Goal: Task Accomplishment & Management: Manage account settings

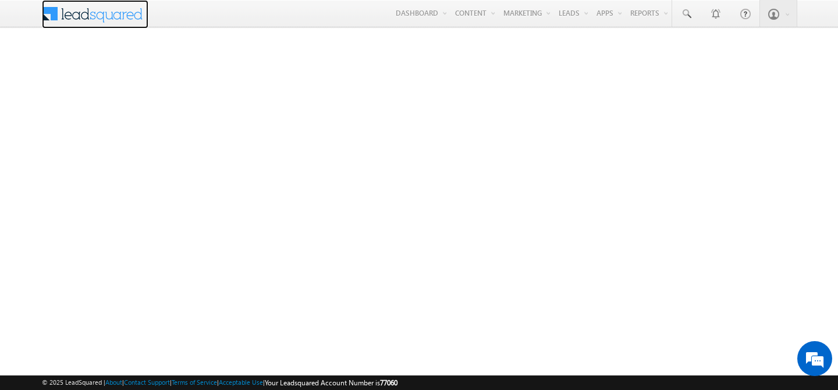
click at [94, 14] on span at bounding box center [100, 12] width 84 height 20
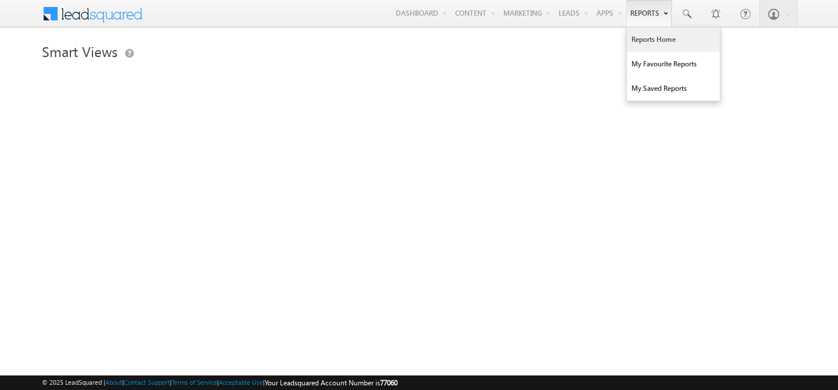
click at [646, 44] on link "Reports Home" at bounding box center [673, 39] width 93 height 24
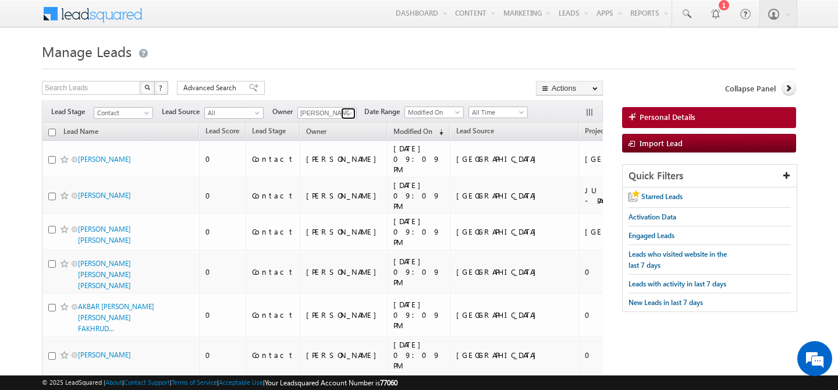
click at [345, 117] on span at bounding box center [349, 113] width 9 height 9
click at [361, 125] on link "[PERSON_NAME] [PERSON_NAME][EMAIL_ADDRESS][DOMAIN_NAME]" at bounding box center [355, 129] width 116 height 22
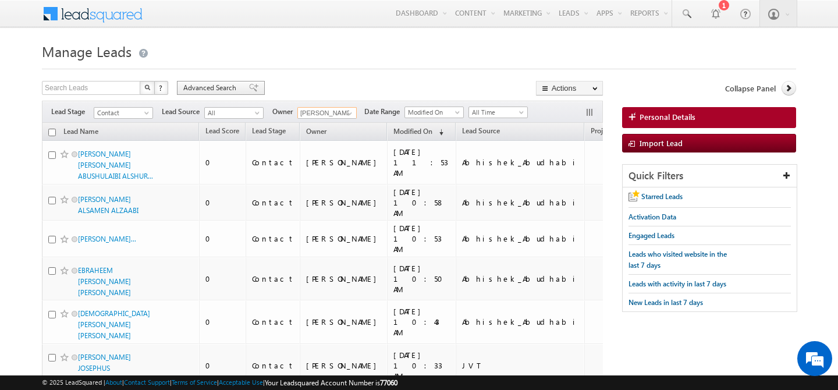
type input "[PERSON_NAME]"
click at [212, 89] on span "Advanced Search" at bounding box center [211, 88] width 56 height 10
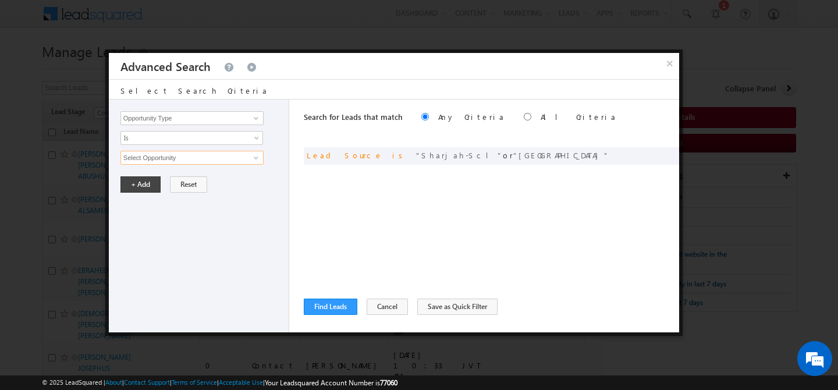
click at [175, 159] on input "Select Opportunity" at bounding box center [191, 158] width 143 height 14
click at [189, 116] on input "Opportunity Type" at bounding box center [191, 118] width 143 height 14
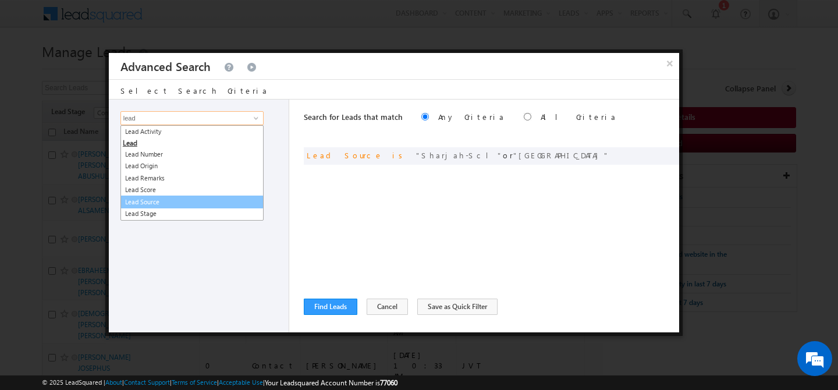
click at [175, 199] on link "Lead Source" at bounding box center [191, 202] width 143 height 13
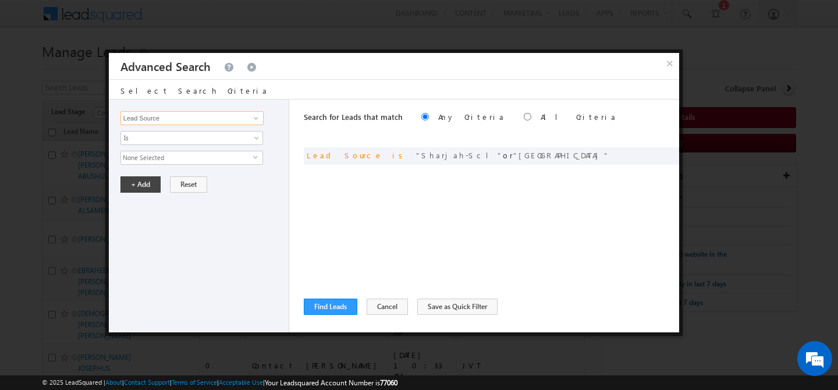
type input "Lead Source"
click at [176, 156] on span "None Selected" at bounding box center [187, 157] width 132 height 13
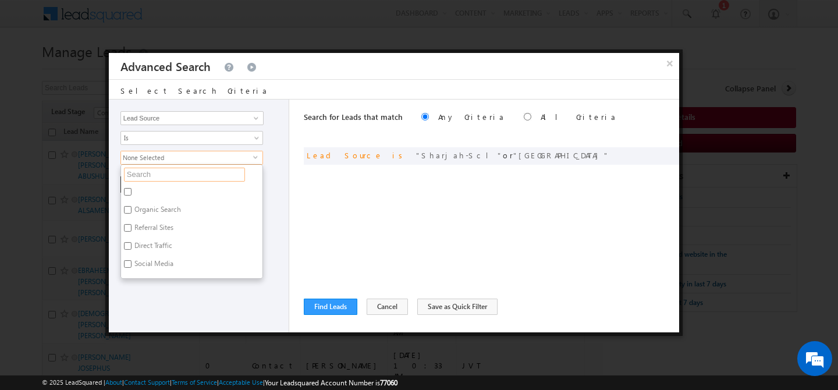
click at [172, 179] on input "text" at bounding box center [184, 175] width 121 height 14
type input "abh"
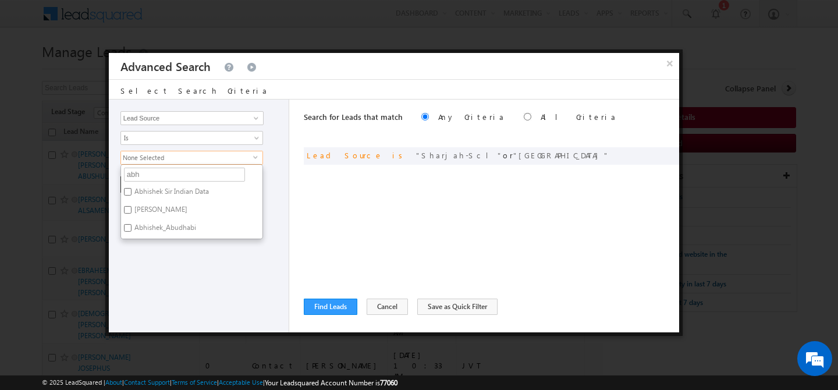
click at [182, 227] on label "Abhishek_Abudhabi" at bounding box center [164, 230] width 87 height 18
click at [132, 227] on input "Abhishek_Abudhabi" at bounding box center [128, 228] width 8 height 8
checkbox input "true"
click at [171, 254] on div "Opportunity Type Lead Activity Task Sales Group Prospect Id Address 1 Address 2…" at bounding box center [199, 216] width 180 height 233
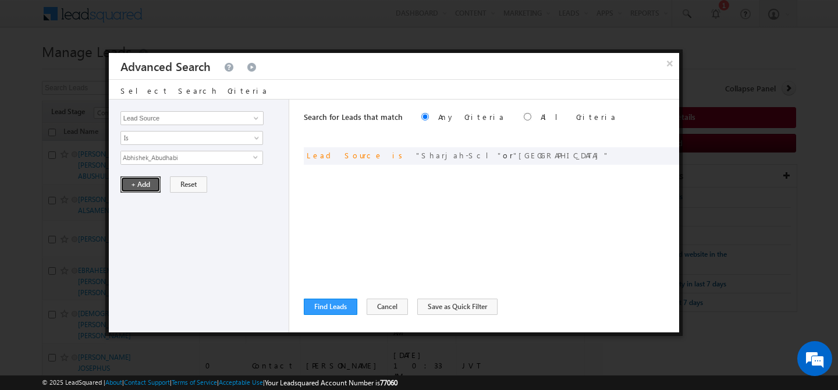
click at [140, 182] on button "+ Add" at bounding box center [140, 184] width 40 height 16
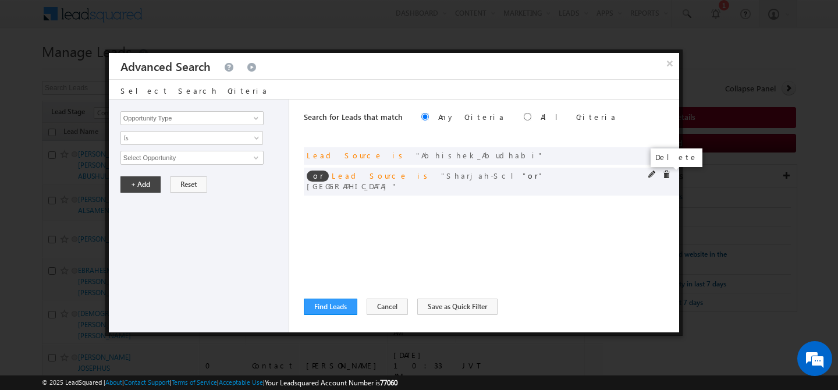
click at [668, 175] on span at bounding box center [666, 175] width 8 height 8
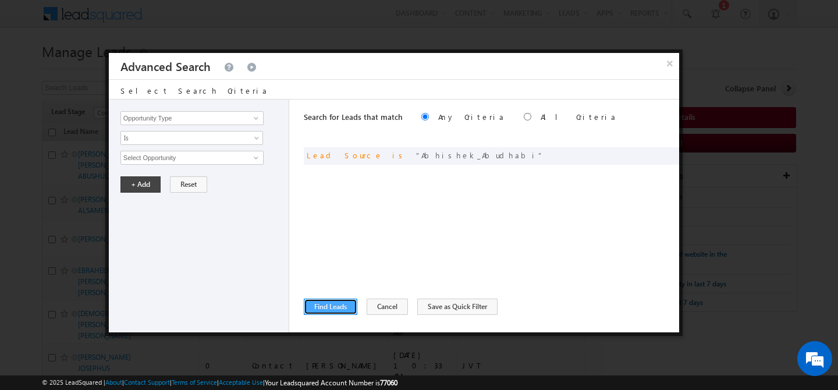
click at [320, 305] on button "Find Leads" at bounding box center [331, 307] width 54 height 16
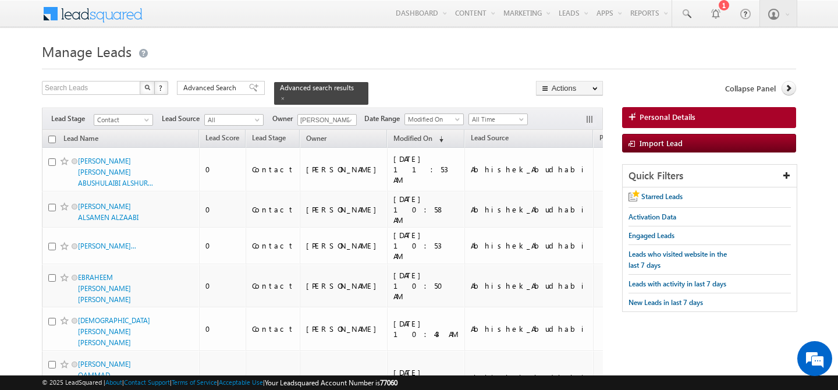
click at [49, 136] on input "checkbox" at bounding box center [52, 140] width 8 height 8
checkbox input "true"
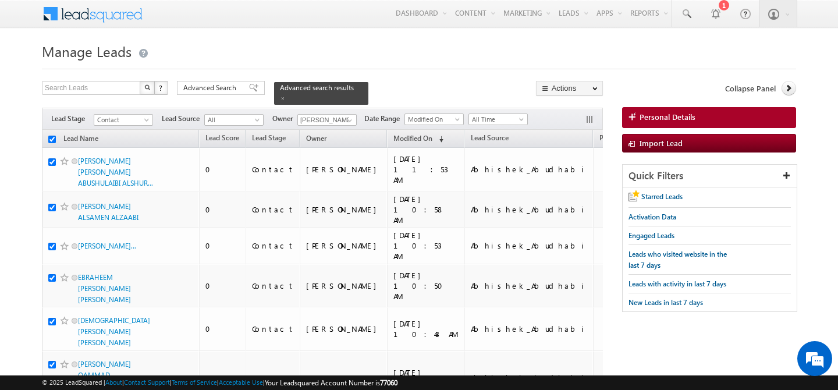
checkbox input "true"
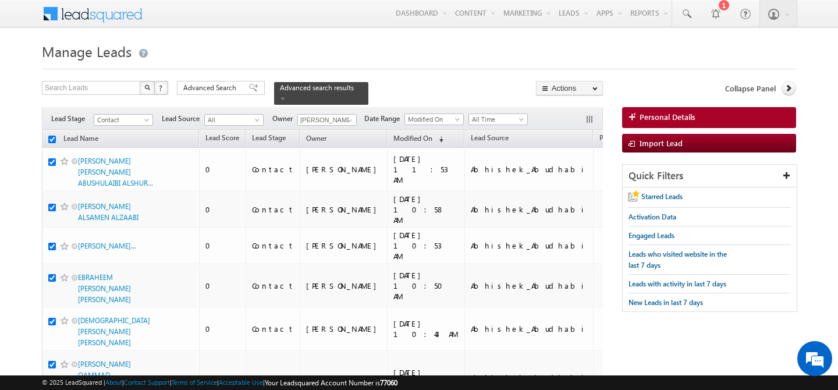
checkbox input "true"
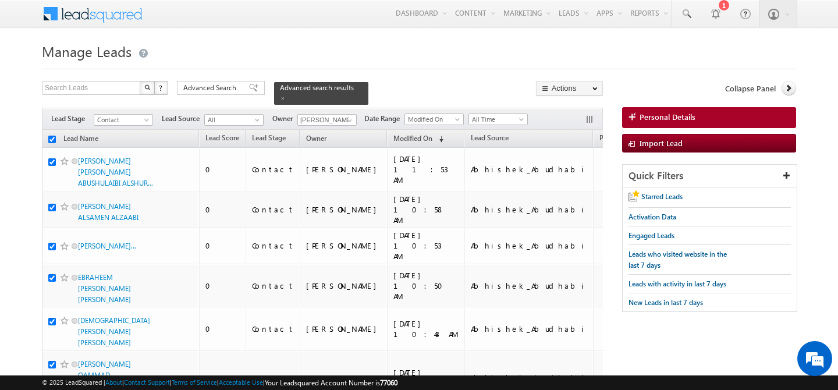
checkbox input "true"
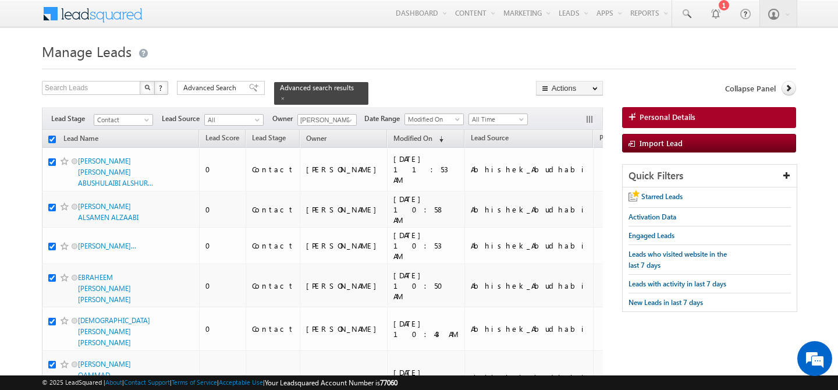
checkbox input "true"
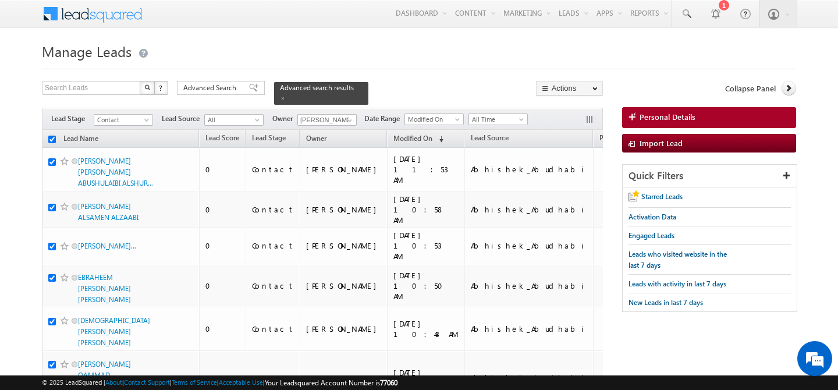
checkbox input "true"
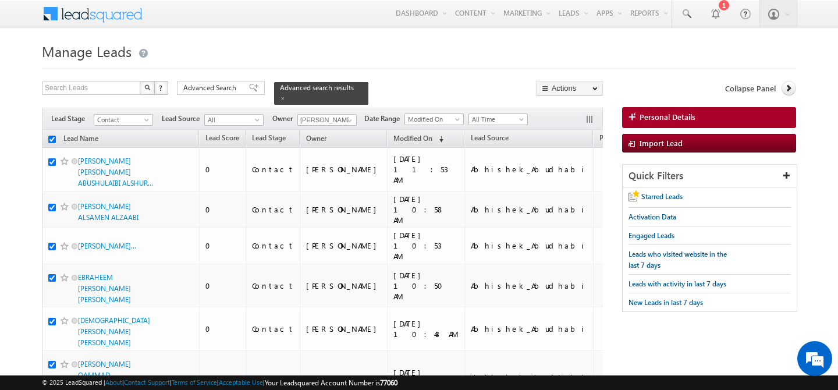
checkbox input "true"
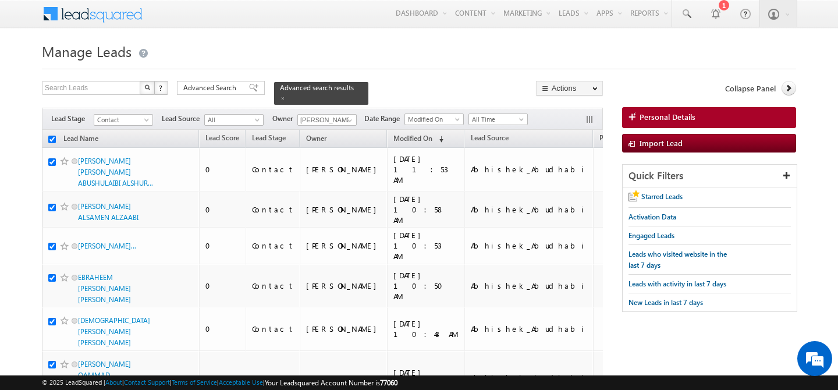
checkbox input "true"
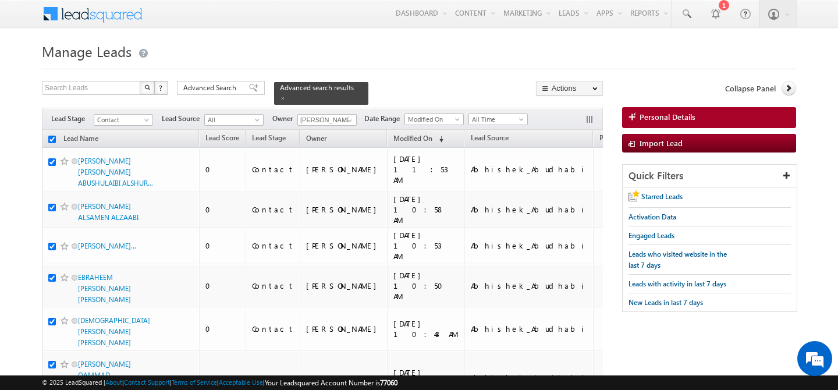
checkbox input "true"
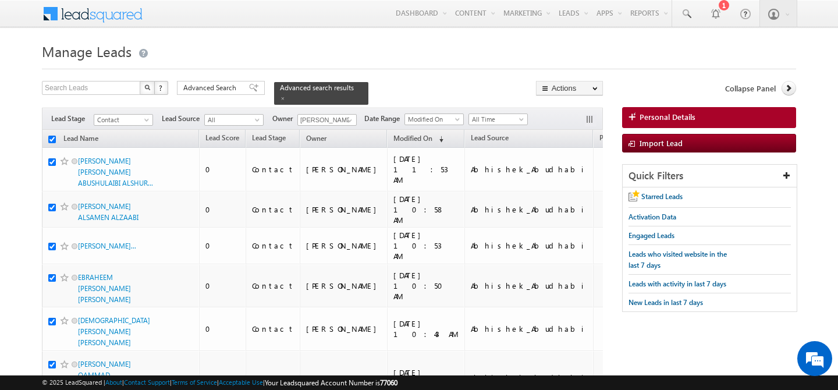
checkbox input "true"
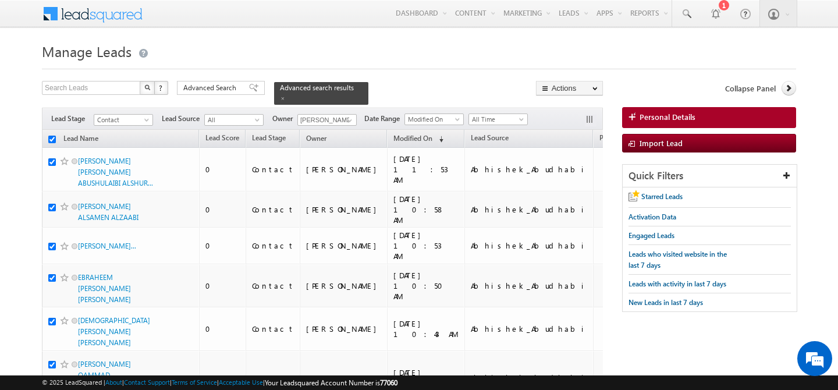
checkbox input "true"
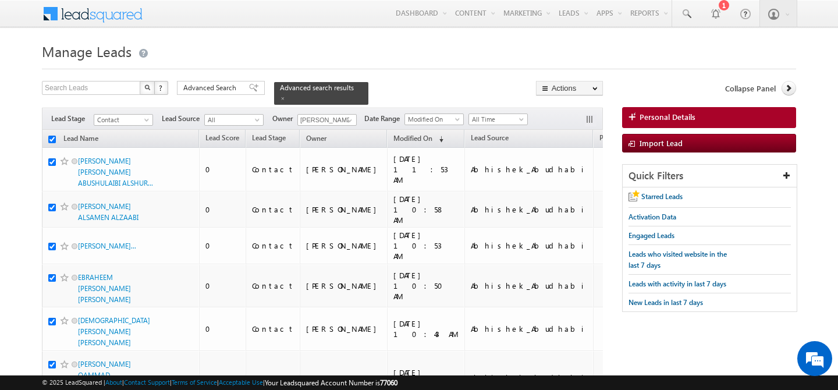
checkbox input "true"
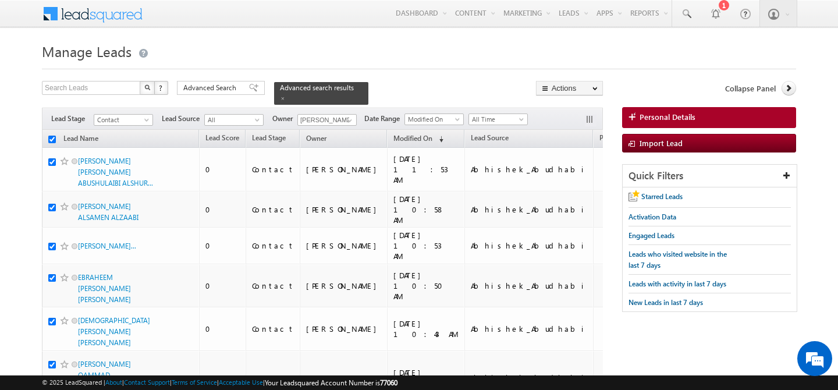
checkbox input "true"
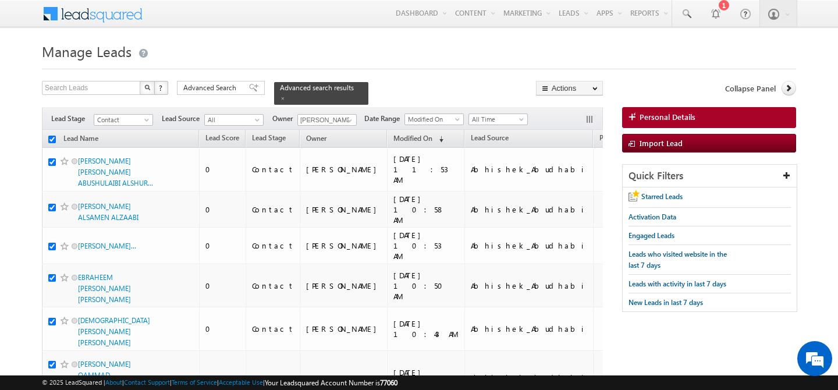
checkbox input "true"
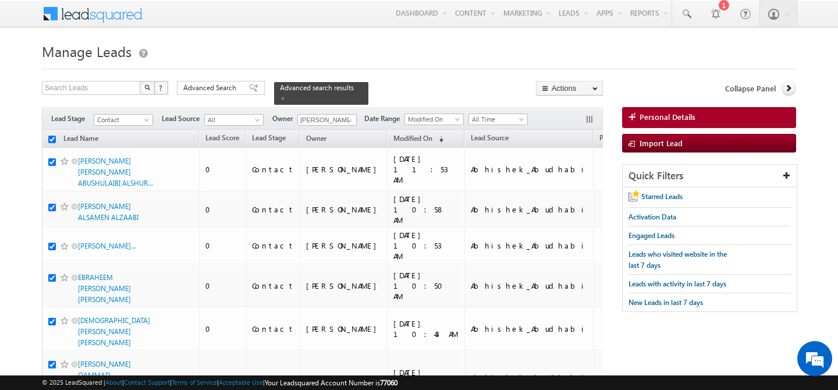
checkbox input "true"
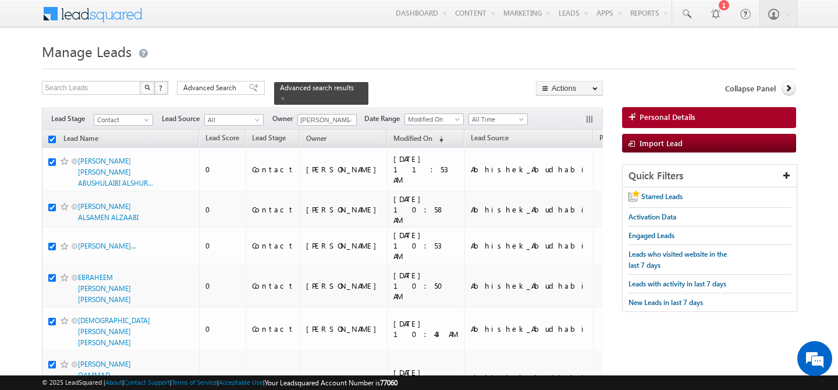
checkbox input "true"
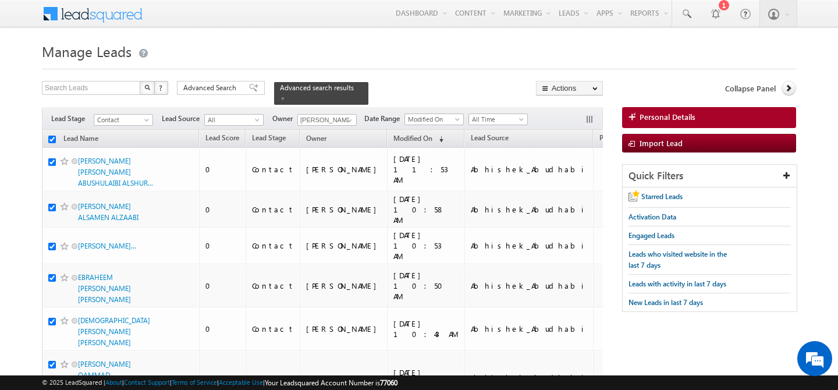
checkbox input "true"
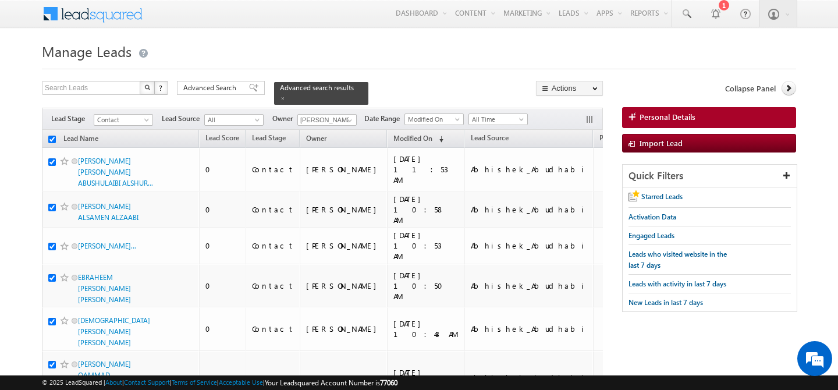
checkbox input "true"
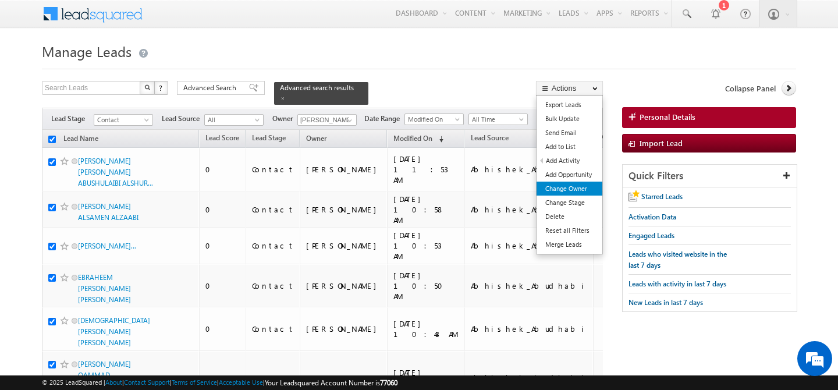
click at [574, 187] on link "Change Owner" at bounding box center [570, 189] width 66 height 14
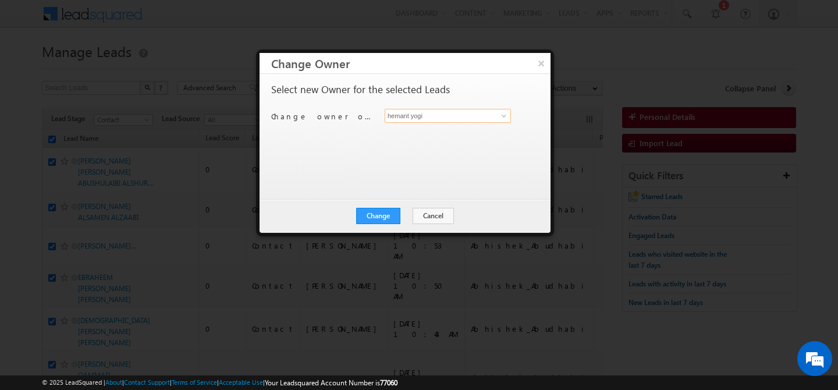
click at [430, 118] on input "hemant yogi" at bounding box center [448, 116] width 126 height 14
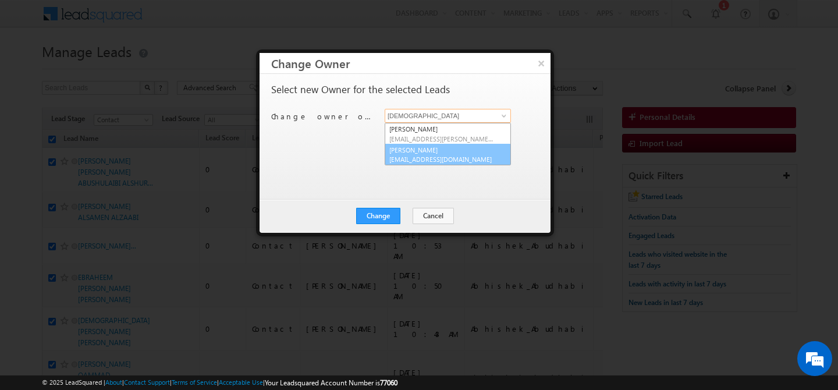
click at [423, 150] on link "[PERSON_NAME] [PERSON_NAME][EMAIL_ADDRESS][DOMAIN_NAME]" at bounding box center [448, 155] width 126 height 22
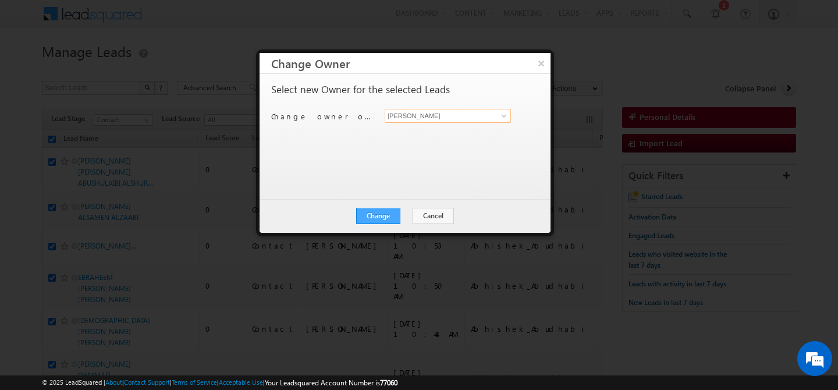
type input "[PERSON_NAME]"
click at [381, 214] on button "Change" at bounding box center [378, 216] width 44 height 16
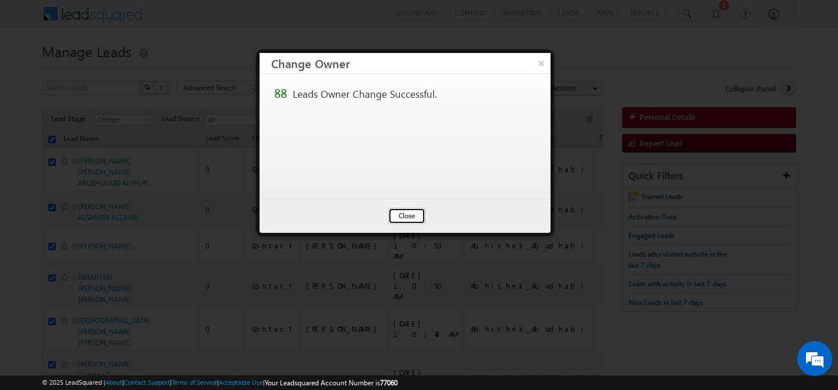
click at [406, 217] on button "Close" at bounding box center [406, 216] width 37 height 16
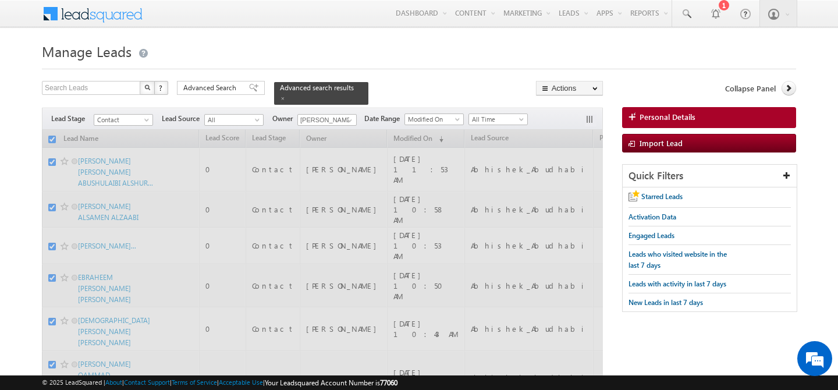
checkbox input "false"
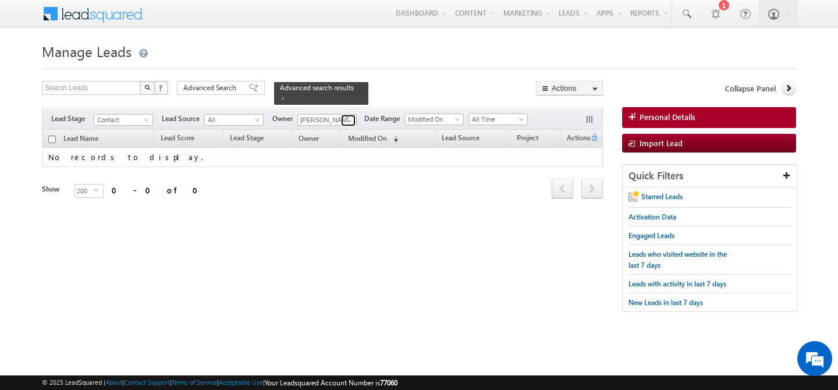
click at [345, 119] on span at bounding box center [349, 120] width 9 height 9
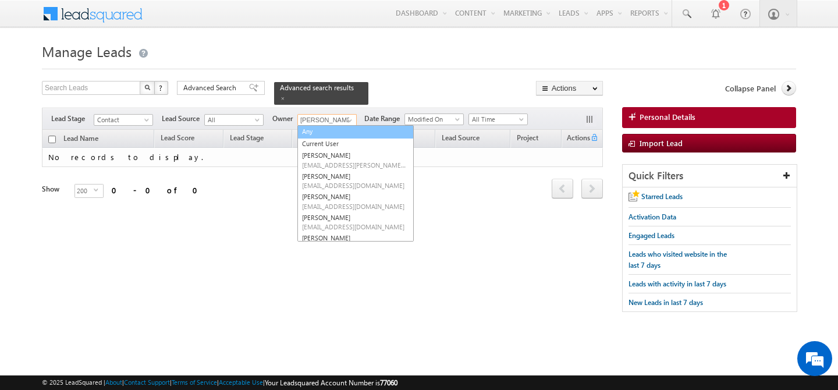
click at [314, 133] on link "Any" at bounding box center [355, 131] width 116 height 13
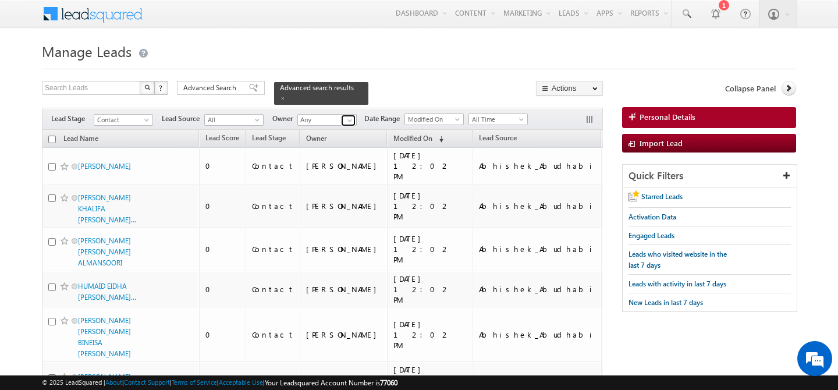
click at [352, 123] on span at bounding box center [349, 120] width 9 height 9
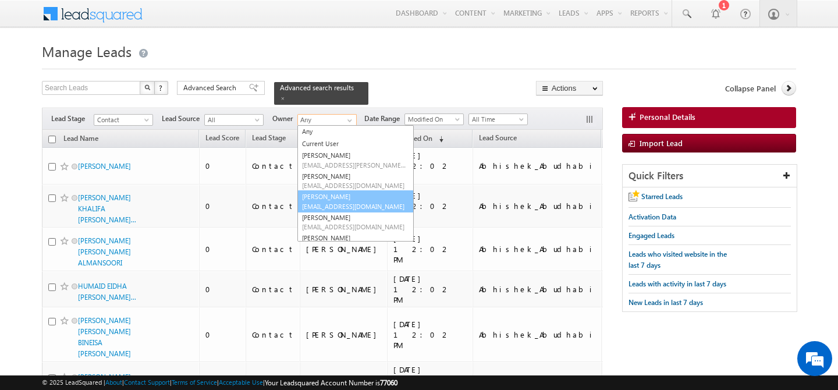
click at [335, 203] on span "[EMAIL_ADDRESS][DOMAIN_NAME]" at bounding box center [354, 206] width 105 height 9
type input "[PERSON_NAME]"
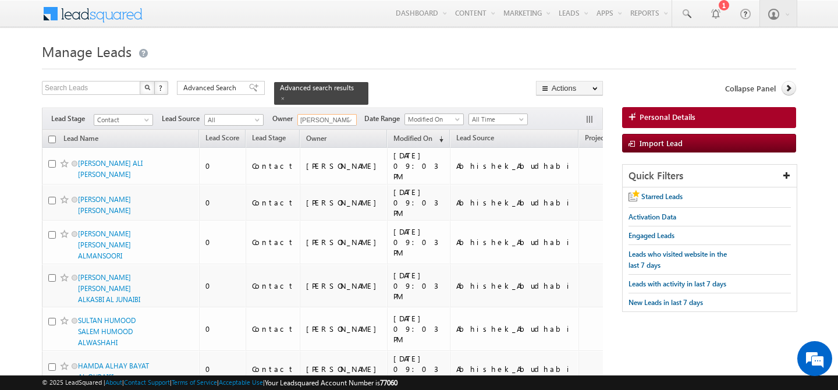
click at [54, 143] on input "checkbox" at bounding box center [52, 140] width 8 height 8
checkbox input "true"
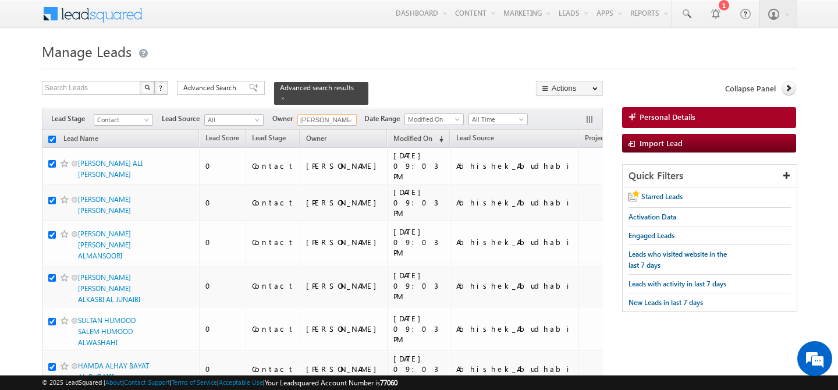
checkbox input "true"
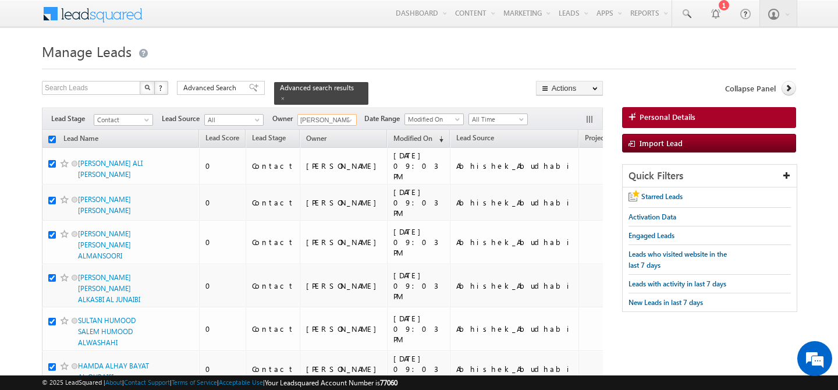
checkbox input "true"
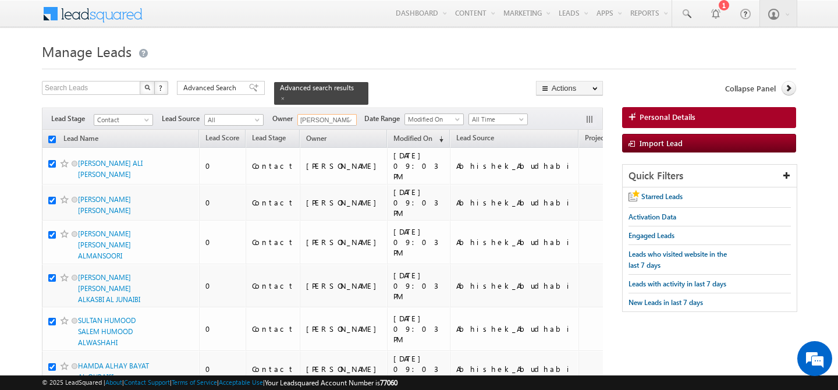
checkbox input "true"
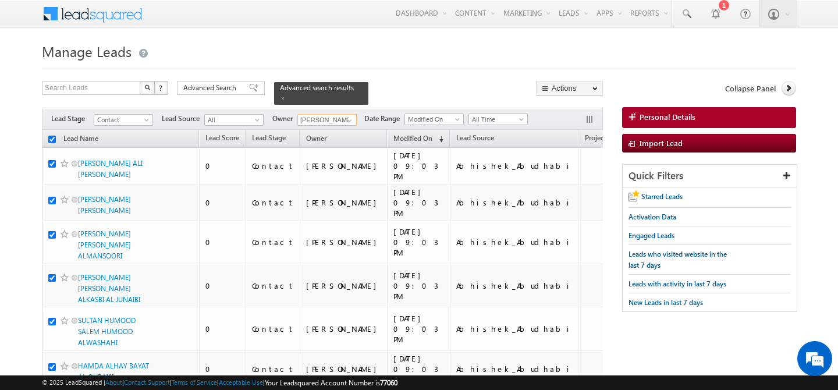
checkbox input "true"
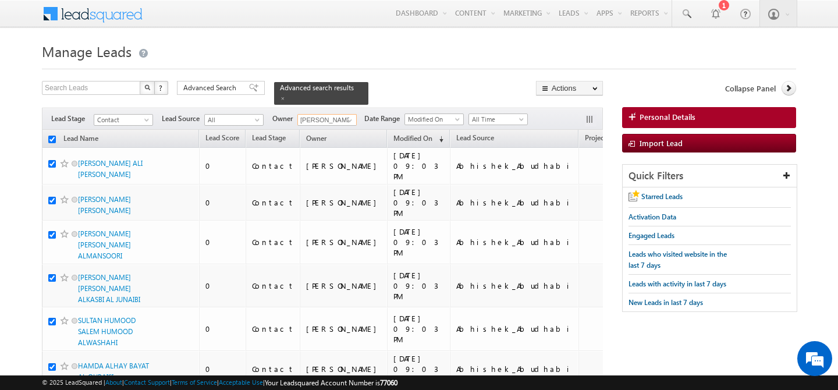
checkbox input "true"
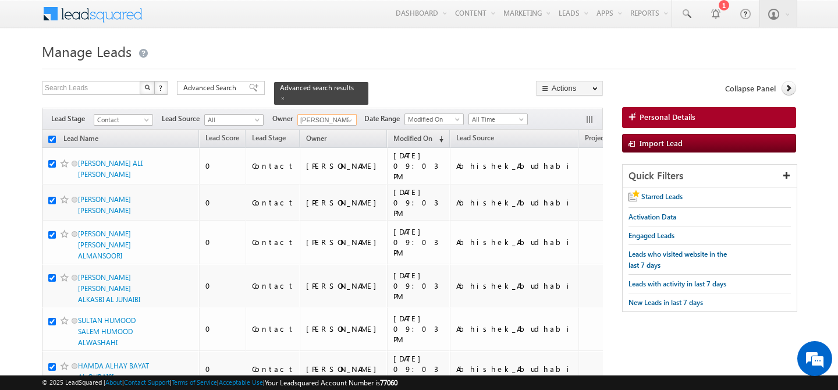
checkbox input "true"
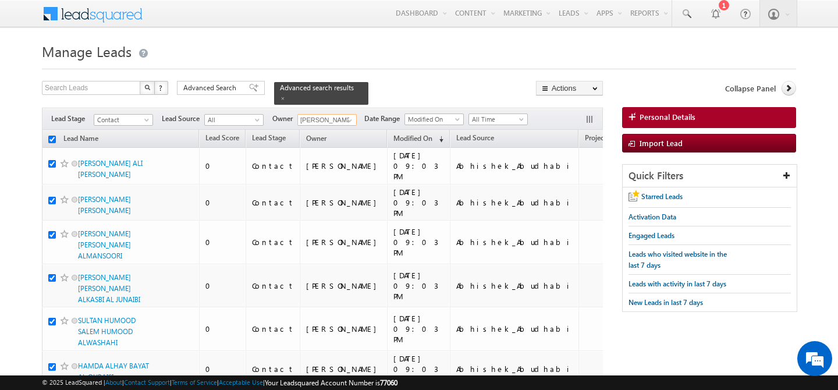
checkbox input "true"
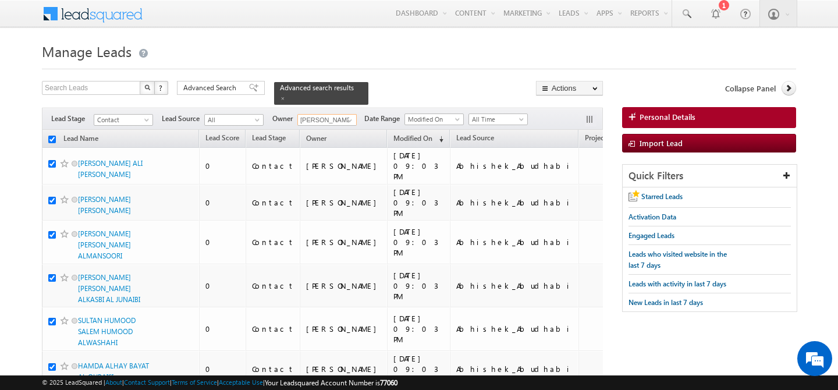
checkbox input "true"
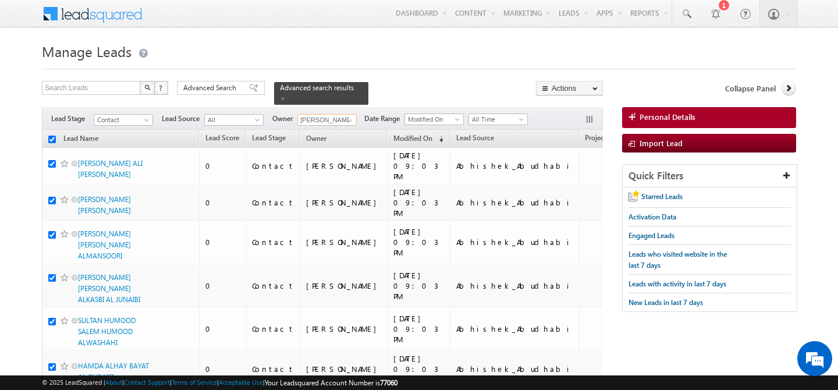
checkbox input "true"
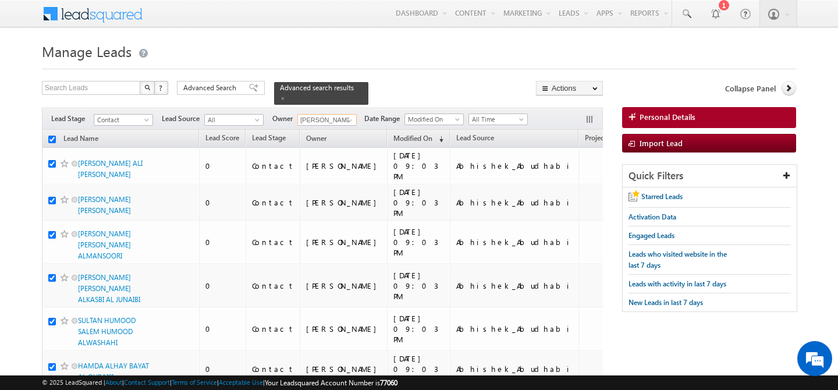
checkbox input "true"
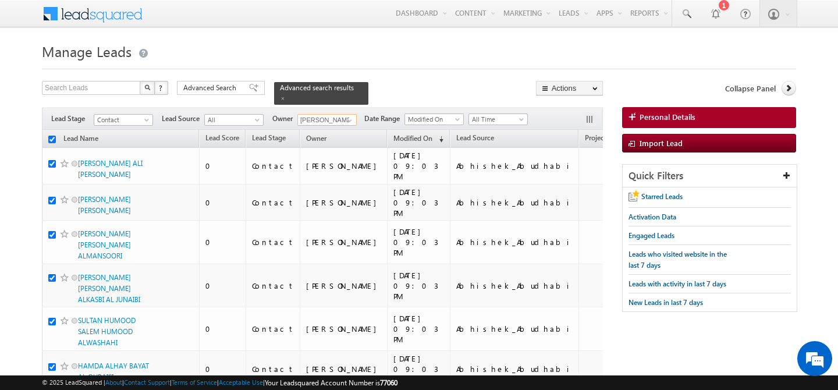
checkbox input "true"
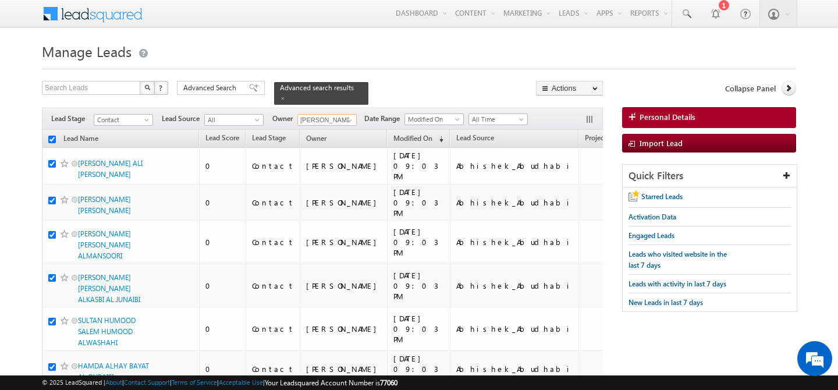
checkbox input "true"
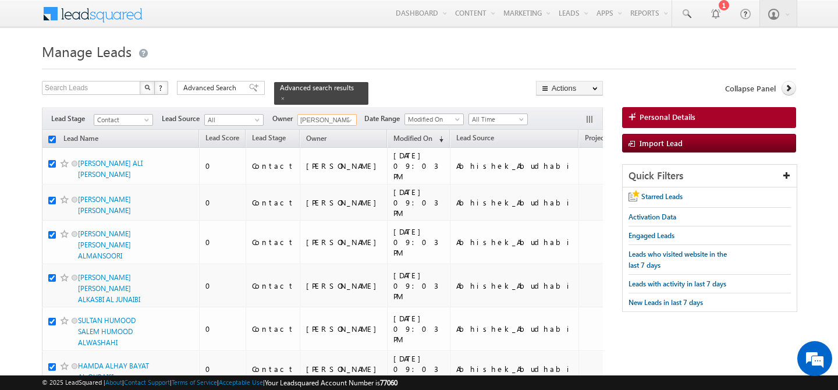
checkbox input "true"
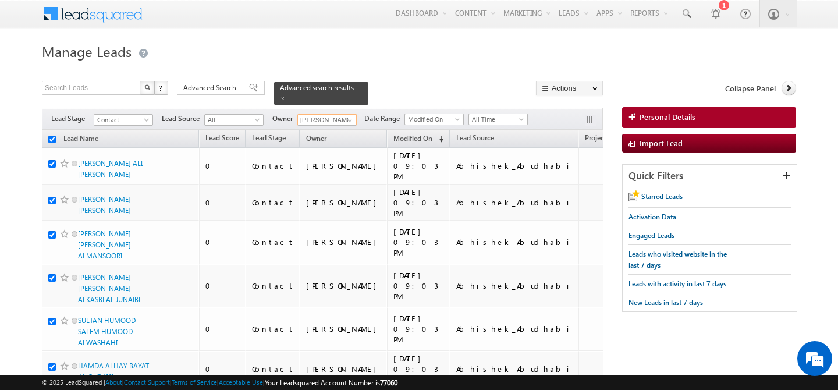
checkbox input "true"
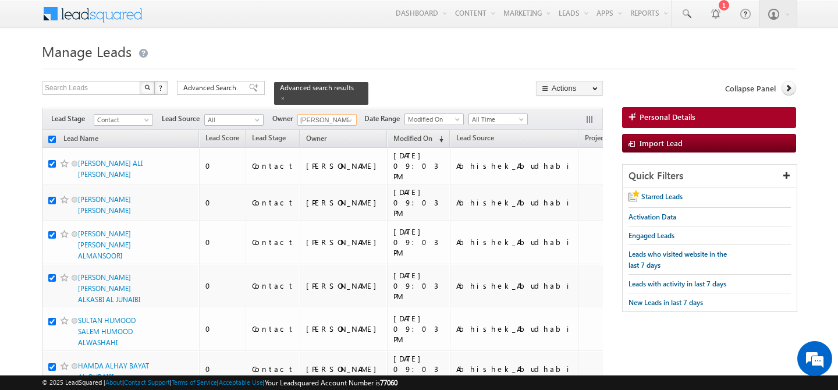
checkbox input "true"
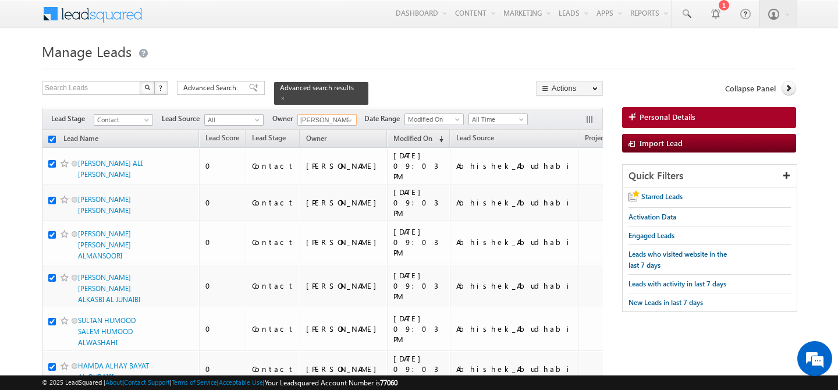
checkbox input "true"
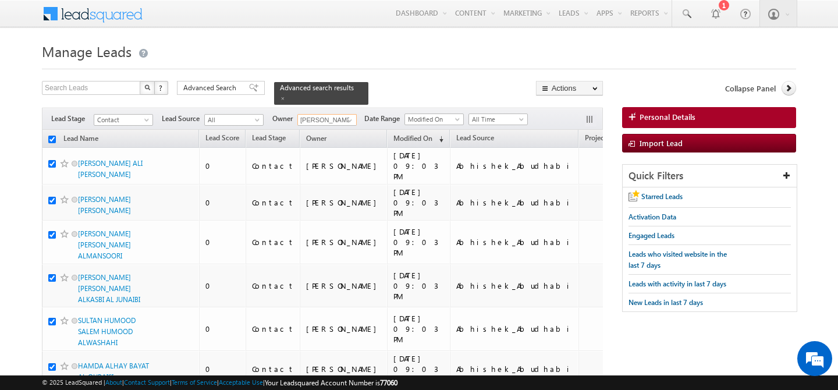
checkbox input "true"
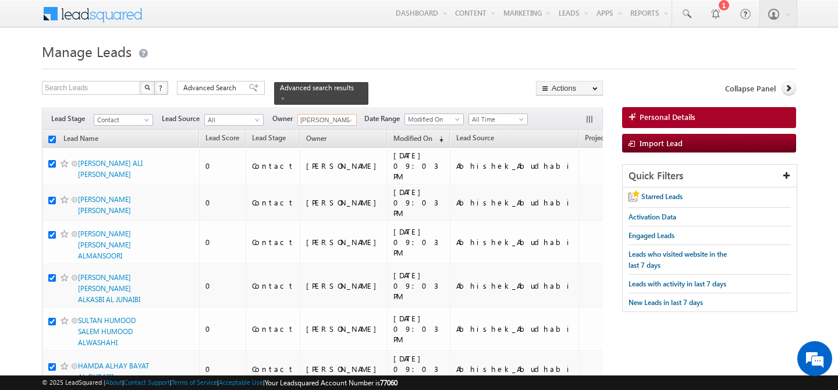
checkbox input "true"
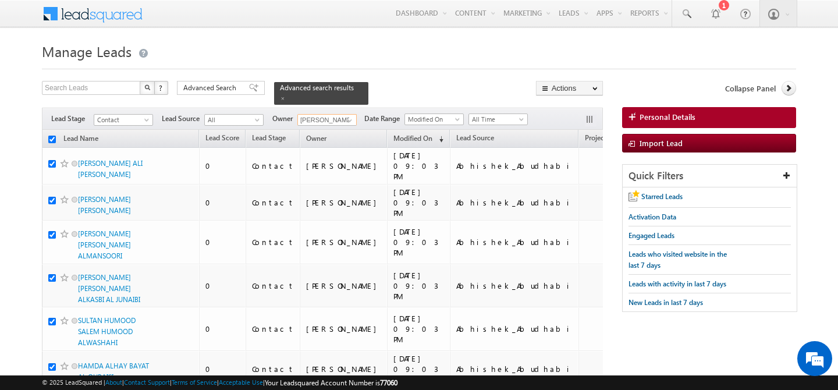
checkbox input "true"
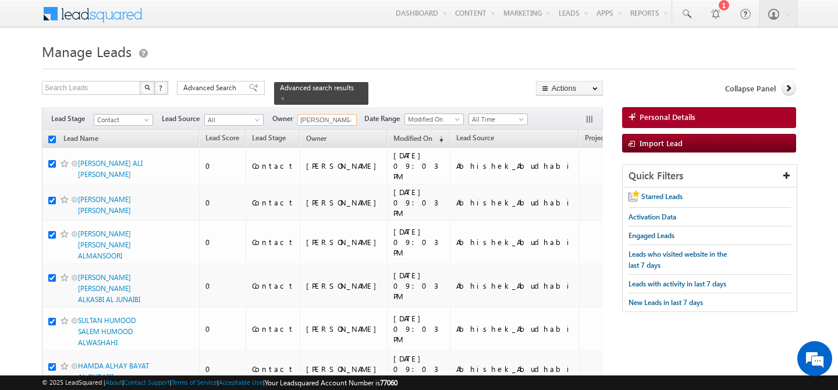
checkbox input "true"
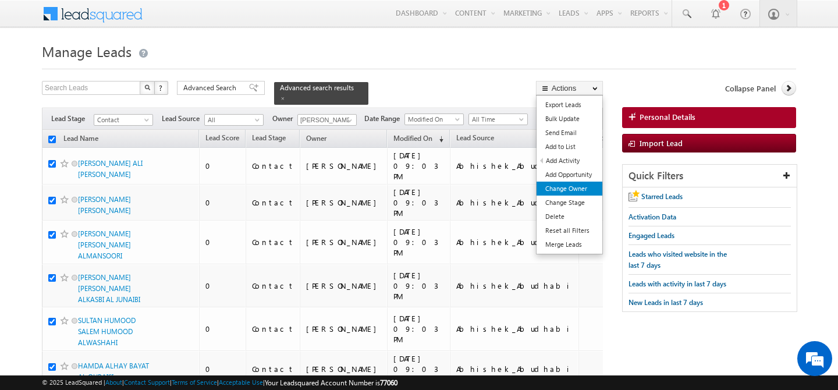
click at [568, 189] on link "Change Owner" at bounding box center [570, 189] width 66 height 14
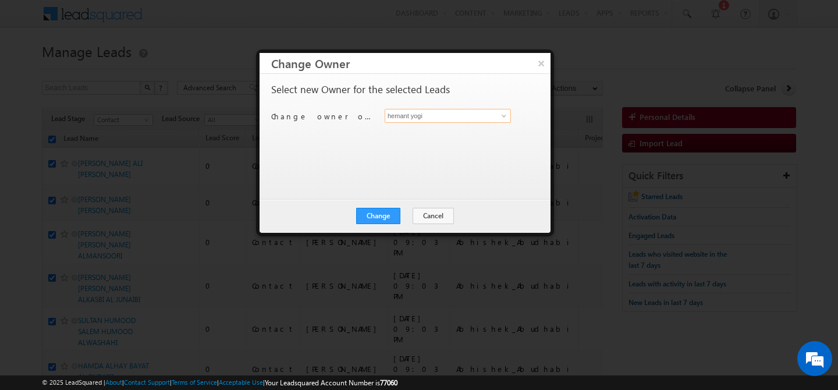
click at [464, 119] on input "hemant yogi" at bounding box center [448, 116] width 126 height 14
click at [499, 115] on link at bounding box center [502, 116] width 15 height 12
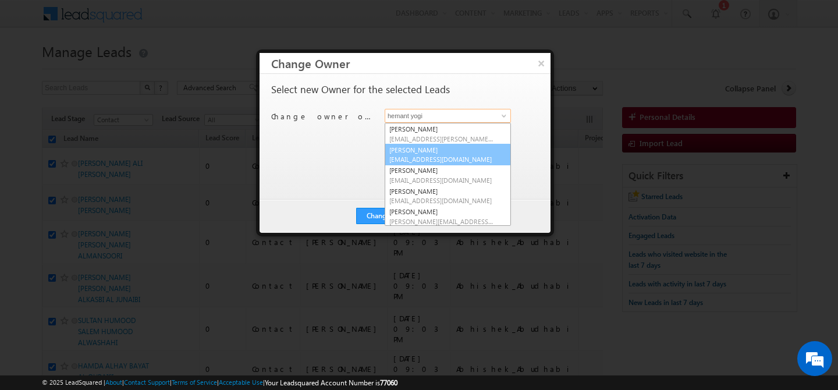
click at [435, 151] on link "[PERSON_NAME] [PERSON_NAME][EMAIL_ADDRESS][DOMAIN_NAME]" at bounding box center [448, 155] width 126 height 22
type input "[PERSON_NAME]"
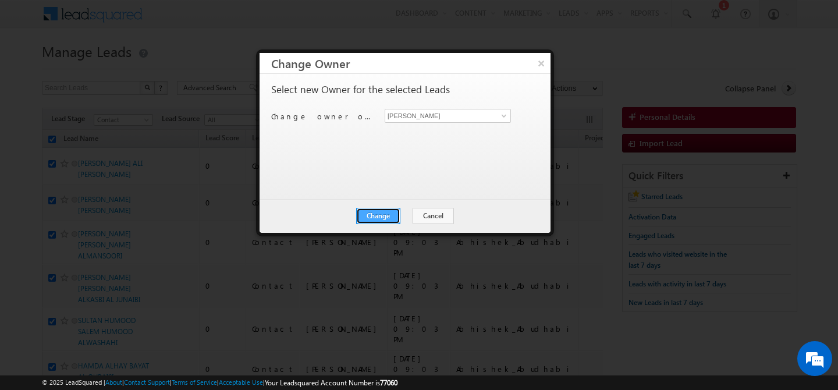
click at [380, 212] on button "Change" at bounding box center [378, 216] width 44 height 16
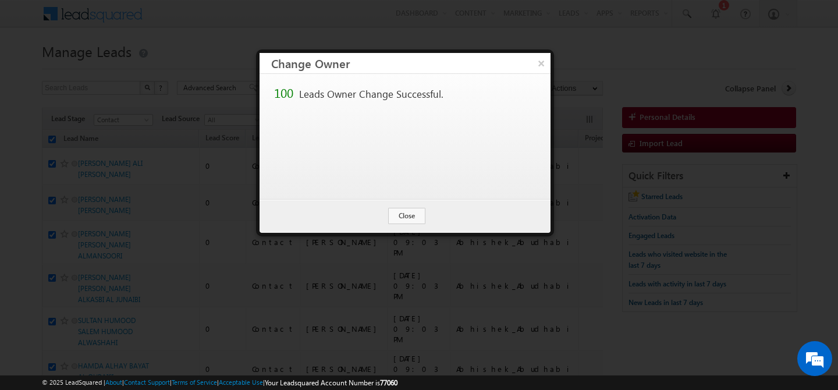
click at [411, 224] on div "Change Cancel Close" at bounding box center [405, 216] width 291 height 34
click at [405, 210] on button "Close" at bounding box center [406, 216] width 37 height 16
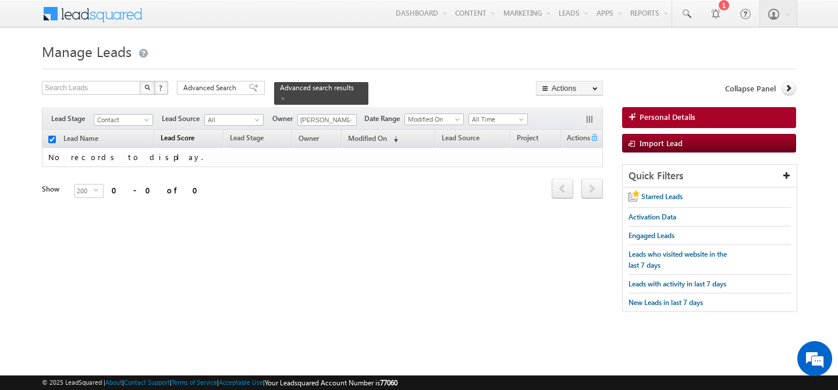
checkbox input "false"
click at [346, 119] on span at bounding box center [349, 120] width 9 height 9
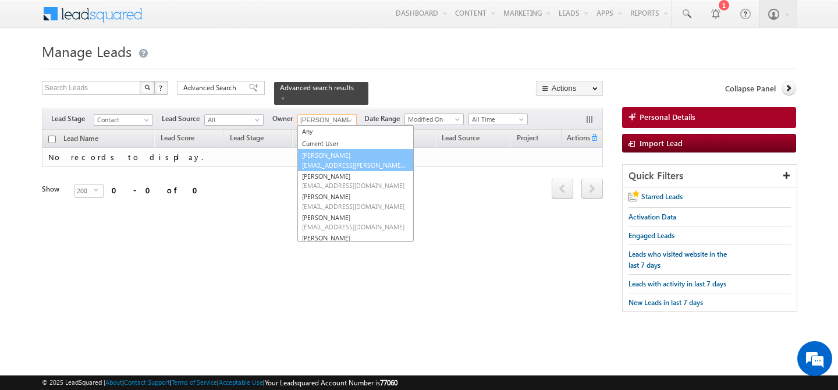
click at [341, 163] on span "[EMAIL_ADDRESS][PERSON_NAME][DOMAIN_NAME]" at bounding box center [354, 165] width 105 height 9
type input "[PERSON_NAME]"
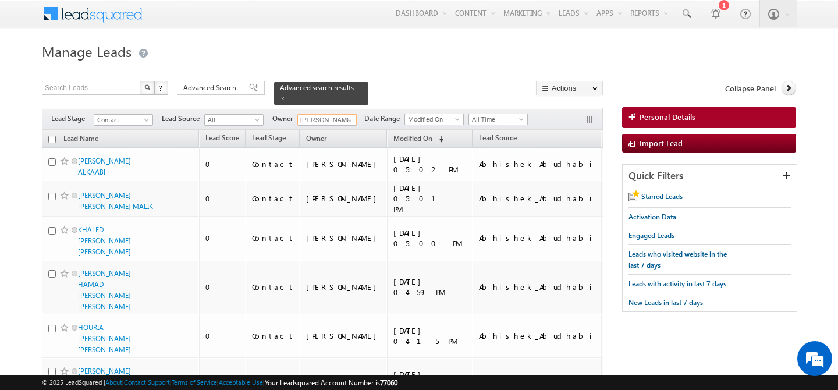
click at [54, 138] on input "checkbox" at bounding box center [52, 140] width 8 height 8
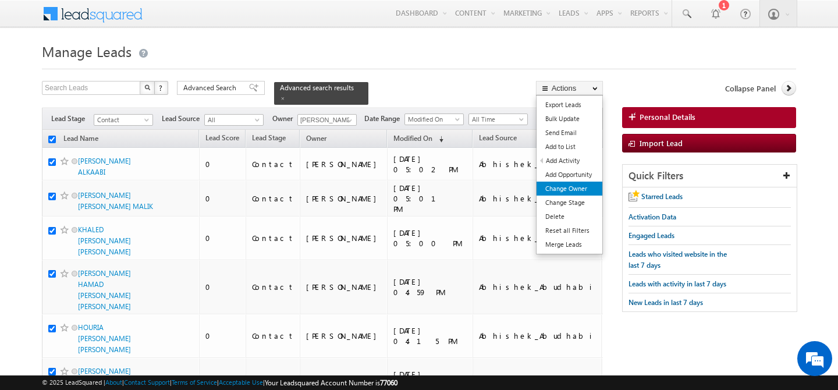
click at [567, 189] on link "Change Owner" at bounding box center [570, 189] width 66 height 14
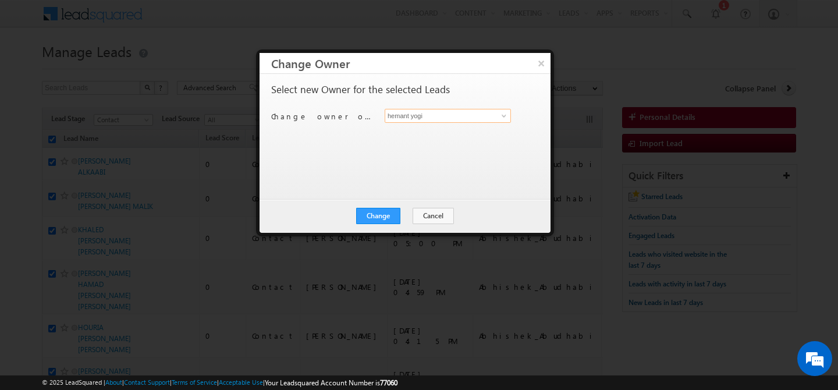
click at [435, 116] on input "hemant yogi" at bounding box center [448, 116] width 126 height 14
click at [503, 120] on span at bounding box center [503, 115] width 9 height 9
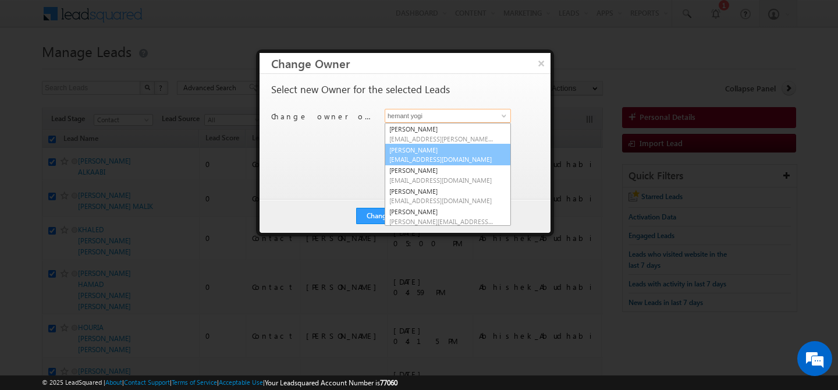
click at [435, 150] on link "[PERSON_NAME] [PERSON_NAME][EMAIL_ADDRESS][DOMAIN_NAME]" at bounding box center [448, 155] width 126 height 22
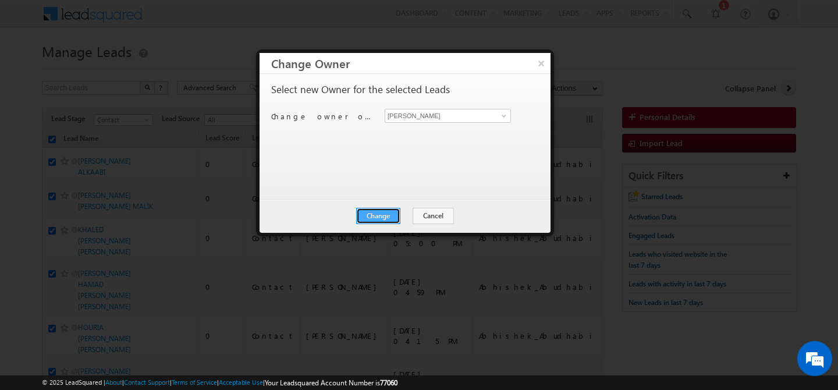
click at [379, 213] on button "Change" at bounding box center [378, 216] width 44 height 16
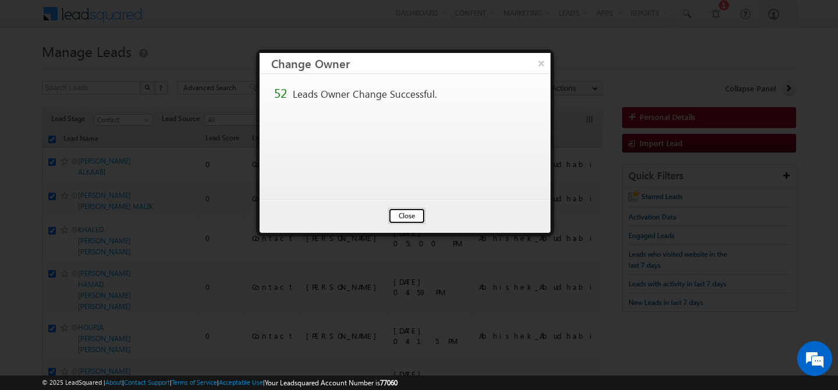
click at [395, 215] on button "Close" at bounding box center [406, 216] width 37 height 16
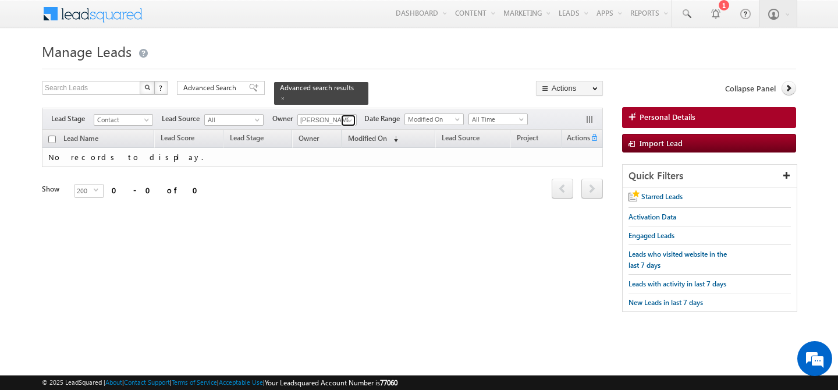
click at [345, 121] on span at bounding box center [349, 120] width 9 height 9
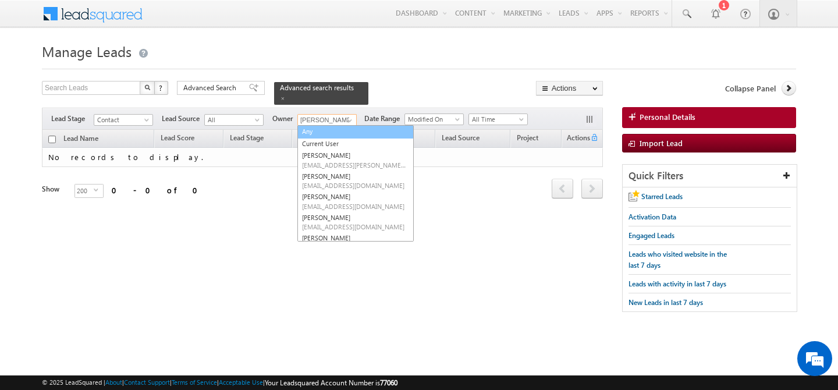
click at [327, 130] on link "Any" at bounding box center [355, 131] width 116 height 13
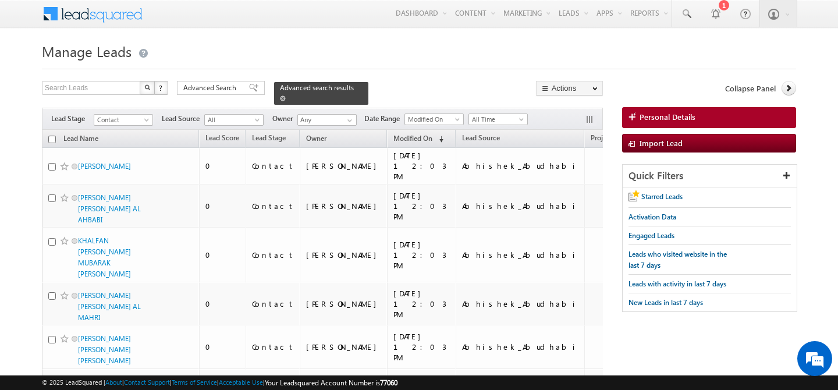
click at [280, 100] on span at bounding box center [283, 98] width 6 height 6
